Goal: Task Accomplishment & Management: Use online tool/utility

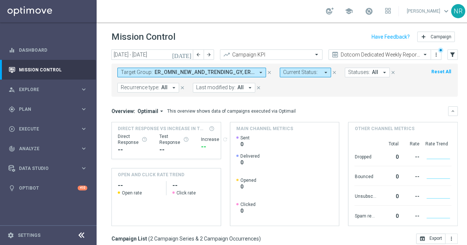
click at [268, 71] on icon "close" at bounding box center [269, 72] width 5 height 5
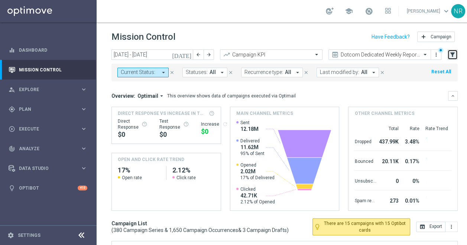
click at [455, 53] on icon "filter_alt" at bounding box center [452, 54] width 7 height 7
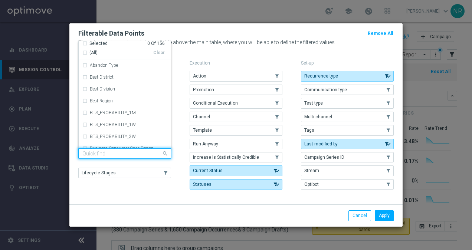
click at [127, 152] on input "text" at bounding box center [121, 154] width 79 height 6
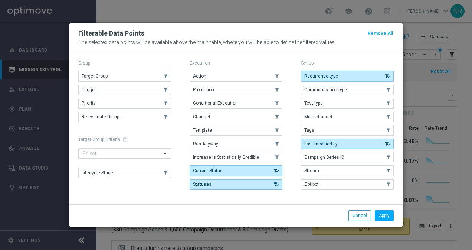
click at [151, 189] on div "Group Target Group .cls-1{fill:none;} .cls-1{fill:none;} Trigger .cls-1{fill:no…" at bounding box center [124, 125] width 93 height 134
click at [360, 157] on button "Campaign Series ID" at bounding box center [347, 157] width 93 height 10
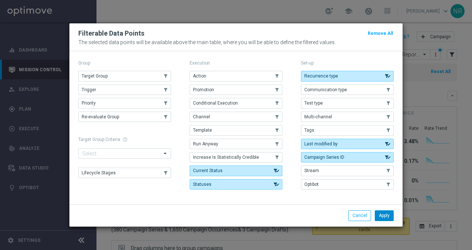
click at [384, 213] on button "Apply" at bounding box center [384, 216] width 19 height 10
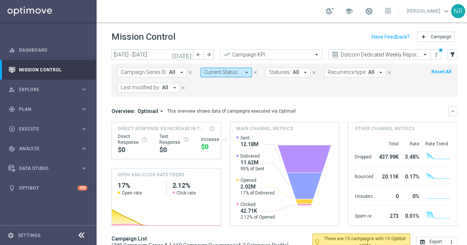
click at [152, 70] on span "Campaign Series ID:" at bounding box center [144, 72] width 46 height 6
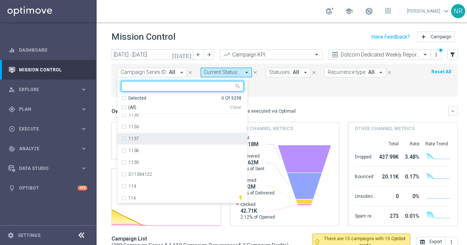
scroll to position [1816, 0]
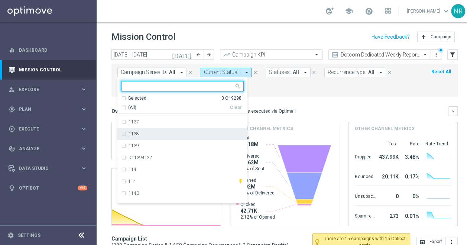
click at [271, 36] on div "Mission Control add Campaign" at bounding box center [284, 37] width 346 height 14
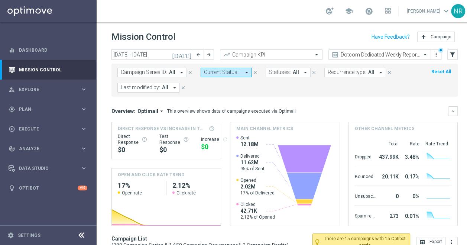
click at [153, 70] on span "Campaign Series ID:" at bounding box center [144, 72] width 46 height 6
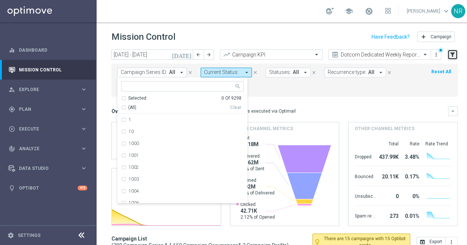
click at [455, 53] on icon "filter_alt" at bounding box center [452, 54] width 7 height 7
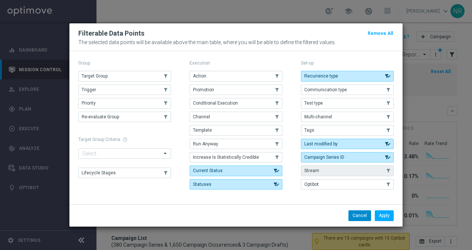
drag, startPoint x: 355, startPoint y: 216, endPoint x: 304, endPoint y: 170, distance: 68.9
click at [304, 170] on div "Filterable Data Points Remove All The selected data points will be available ab…" at bounding box center [236, 124] width 334 height 203
click at [355, 213] on button "Cancel" at bounding box center [360, 216] width 23 height 10
